Goal: Contribute content

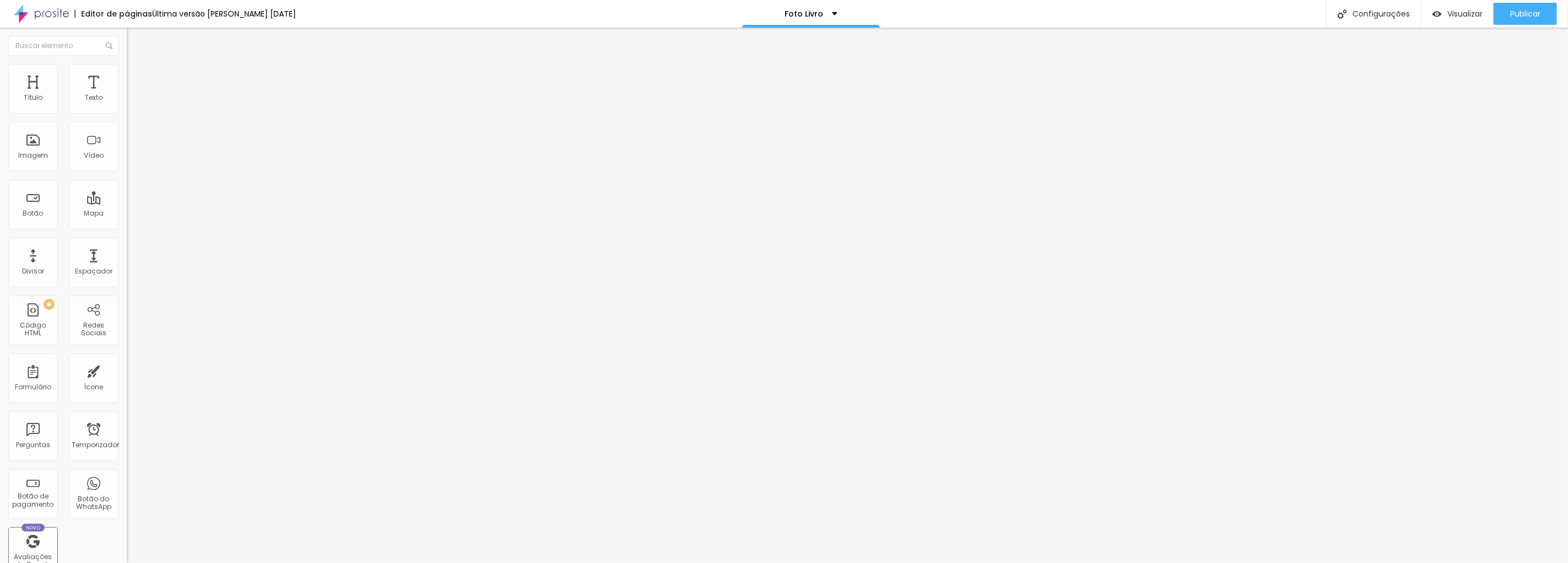
click at [127, 94] on div "Adicionar imagem" at bounding box center [190, 90] width 127 height 7
click at [133, 95] on font "Adicionar imagem" at bounding box center [165, 90] width 64 height 9
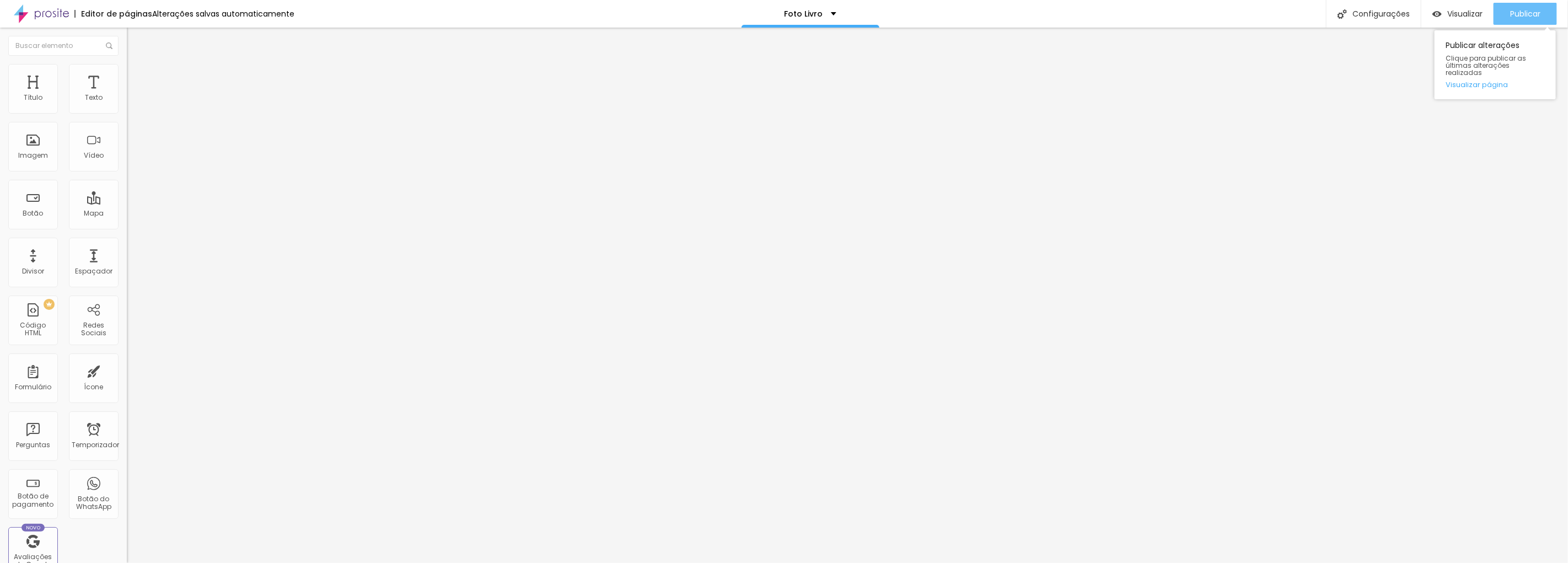
click at [1536, 12] on font "Publicar" at bounding box center [1525, 13] width 30 height 11
